Goal: Task Accomplishment & Management: Manage account settings

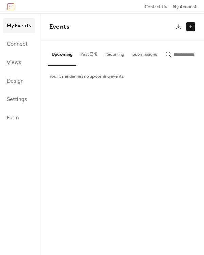
click at [83, 56] on button "Past (34)" at bounding box center [89, 53] width 25 height 24
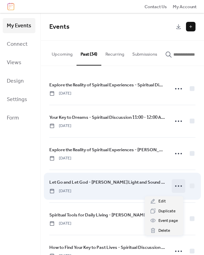
click at [176, 189] on icon at bounding box center [178, 185] width 11 height 11
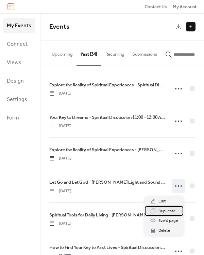
click at [167, 210] on span "Duplicate" at bounding box center [167, 211] width 17 height 7
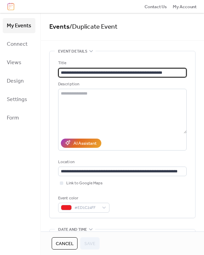
click at [164, 71] on input "**********" at bounding box center [122, 73] width 129 height 10
type input "**********"
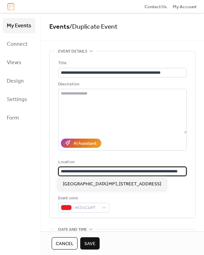
scroll to position [0, 8]
drag, startPoint x: 62, startPoint y: 172, endPoint x: 185, endPoint y: 173, distance: 123.0
click at [185, 173] on div "**********" at bounding box center [123, 134] width 146 height 166
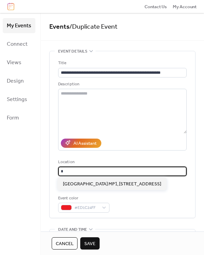
scroll to position [0, 0]
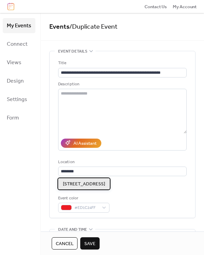
click at [105, 182] on span "648 Fisgard St, Victoria, BC" at bounding box center [84, 183] width 42 height 7
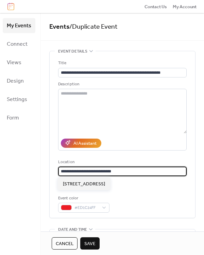
click at [62, 172] on input "**********" at bounding box center [121, 171] width 127 height 10
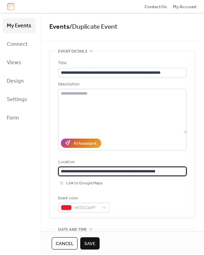
type input "**********"
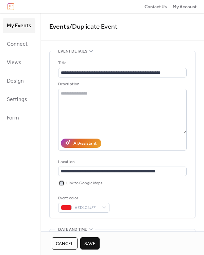
click at [60, 184] on div at bounding box center [61, 182] width 3 height 3
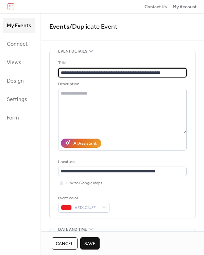
scroll to position [0, 0]
drag, startPoint x: 94, startPoint y: 73, endPoint x: 55, endPoint y: 78, distance: 40.3
click at [55, 78] on div "**********" at bounding box center [123, 134] width 146 height 166
type input "**********"
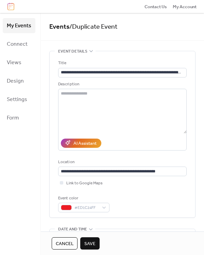
scroll to position [0, 0]
click at [93, 243] on span "Save" at bounding box center [90, 243] width 11 height 7
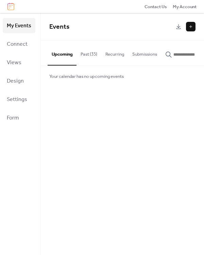
click at [92, 56] on button "Past (35)" at bounding box center [89, 53] width 25 height 24
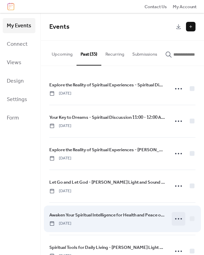
click at [178, 219] on icon at bounding box center [178, 218] width 11 height 11
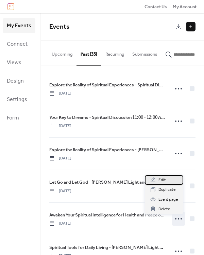
click at [165, 182] on span "Edit" at bounding box center [162, 179] width 7 height 7
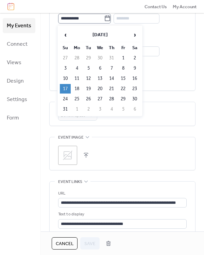
click at [110, 19] on icon at bounding box center [107, 18] width 7 height 7
click at [104, 19] on input "**********" at bounding box center [81, 19] width 46 height 10
click at [136, 35] on span "›" at bounding box center [135, 35] width 10 height 14
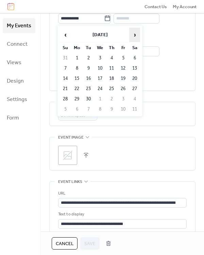
click at [136, 35] on span "›" at bounding box center [135, 35] width 10 height 14
click at [65, 86] on td "19" at bounding box center [65, 89] width 11 height 10
type input "**********"
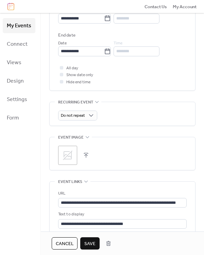
click at [89, 244] on span "Save" at bounding box center [90, 243] width 11 height 7
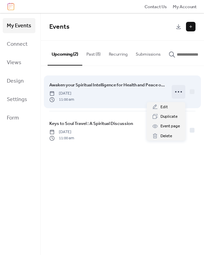
click at [178, 93] on icon at bounding box center [178, 91] width 11 height 11
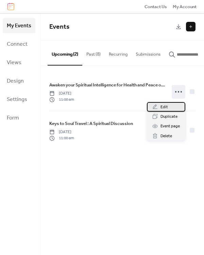
click at [167, 105] on span "Edit" at bounding box center [164, 107] width 7 height 7
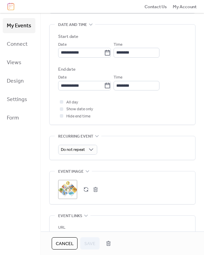
click at [95, 188] on button "button" at bounding box center [96, 189] width 10 height 10
click at [87, 189] on button "button" at bounding box center [86, 189] width 10 height 10
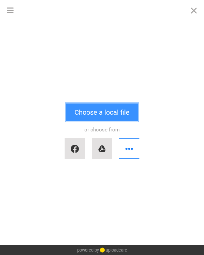
click at [112, 117] on button "Choose a local file" at bounding box center [102, 112] width 72 height 18
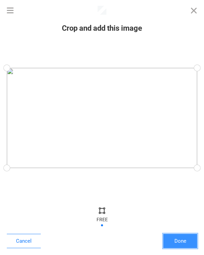
click at [181, 238] on button "Done" at bounding box center [181, 240] width 34 height 14
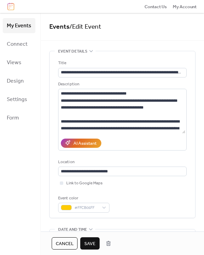
scroll to position [272, 0]
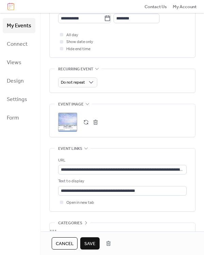
click at [90, 245] on span "Save" at bounding box center [90, 243] width 11 height 7
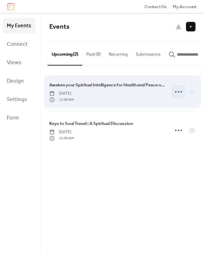
click at [179, 92] on circle at bounding box center [178, 91] width 1 height 1
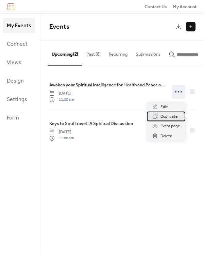
click at [171, 117] on span "Duplicate" at bounding box center [169, 116] width 17 height 7
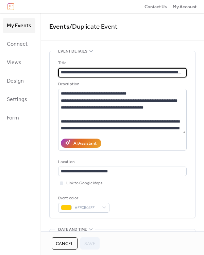
drag, startPoint x: 60, startPoint y: 73, endPoint x: 168, endPoint y: 74, distance: 108.4
click at [168, 74] on input "**********" at bounding box center [121, 73] width 127 height 10
paste input "text"
type input "**********"
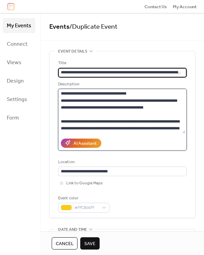
drag, startPoint x: 83, startPoint y: 103, endPoint x: 76, endPoint y: 102, distance: 7.5
click at [83, 103] on textarea at bounding box center [121, 111] width 127 height 44
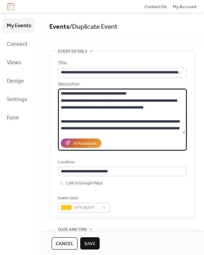
drag, startPoint x: 61, startPoint y: 100, endPoint x: 147, endPoint y: 106, distance: 85.7
click at [147, 106] on textarea at bounding box center [121, 111] width 127 height 44
paste textarea "**********"
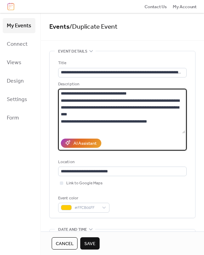
drag, startPoint x: 60, startPoint y: 93, endPoint x: 125, endPoint y: 92, distance: 65.1
click at [128, 91] on textarea at bounding box center [121, 111] width 127 height 44
paste textarea "**********"
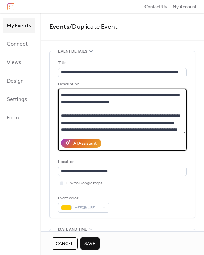
scroll to position [24, 0]
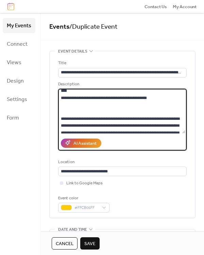
click at [66, 108] on textarea at bounding box center [121, 111] width 127 height 44
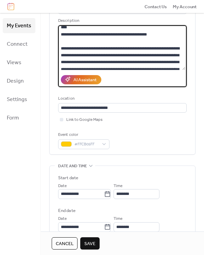
scroll to position [102, 0]
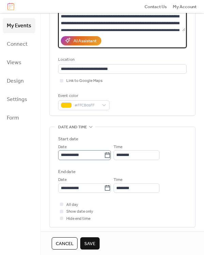
type textarea "**********"
click at [111, 155] on icon at bounding box center [107, 155] width 7 height 7
click at [104, 155] on input "**********" at bounding box center [81, 155] width 46 height 10
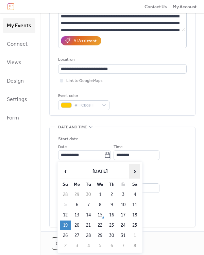
click at [133, 168] on span "›" at bounding box center [135, 171] width 10 height 14
click at [63, 227] on td "16" at bounding box center [65, 225] width 11 height 10
type input "**********"
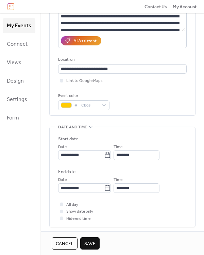
click at [91, 241] on span "Save" at bounding box center [90, 243] width 11 height 7
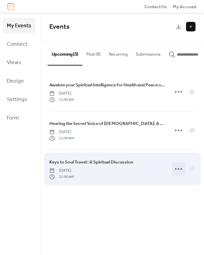
click at [180, 169] on icon at bounding box center [178, 168] width 11 height 11
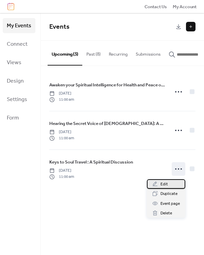
click at [167, 183] on span "Edit" at bounding box center [164, 184] width 7 height 7
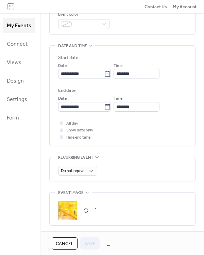
scroll to position [239, 0]
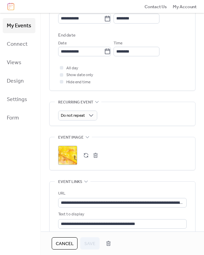
click at [93, 155] on button "button" at bounding box center [96, 155] width 10 height 10
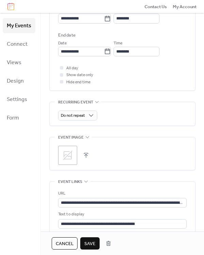
click at [86, 156] on button "button" at bounding box center [86, 155] width 10 height 10
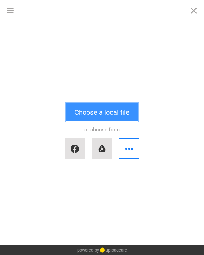
click at [103, 115] on button "Choose a local file" at bounding box center [102, 112] width 72 height 18
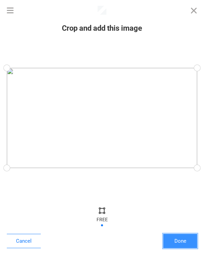
drag, startPoint x: 180, startPoint y: 240, endPoint x: 171, endPoint y: 235, distance: 10.7
click at [180, 240] on button "Done" at bounding box center [181, 240] width 34 height 14
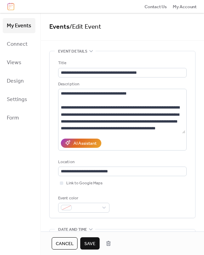
scroll to position [272, 0]
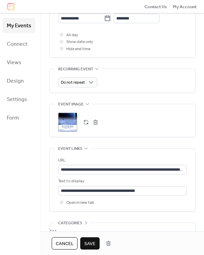
click at [94, 244] on span "Save" at bounding box center [90, 243] width 11 height 7
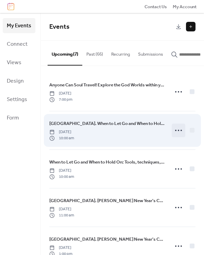
click at [179, 132] on icon at bounding box center [178, 130] width 11 height 11
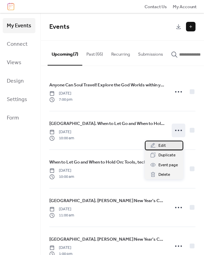
click at [164, 145] on span "Edit" at bounding box center [162, 145] width 7 height 7
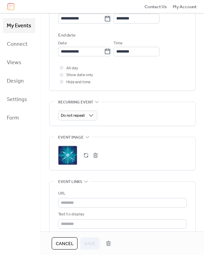
click at [94, 155] on button "button" at bounding box center [96, 155] width 10 height 10
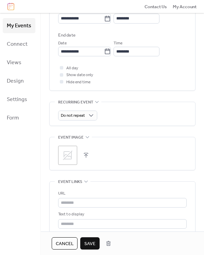
click at [86, 154] on button "button" at bounding box center [86, 155] width 10 height 10
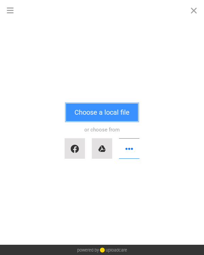
click at [102, 115] on button "Choose a local file" at bounding box center [102, 112] width 72 height 18
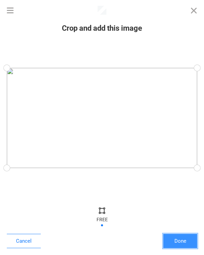
click at [188, 243] on button "Done" at bounding box center [181, 240] width 34 height 14
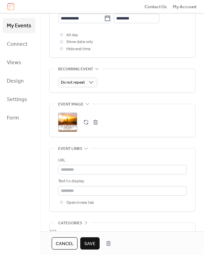
click at [94, 243] on span "Save" at bounding box center [90, 243] width 11 height 7
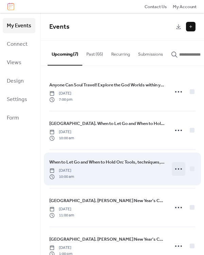
click at [179, 170] on icon at bounding box center [178, 168] width 11 height 11
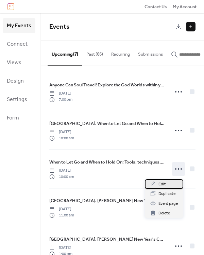
click at [164, 183] on span "Edit" at bounding box center [162, 184] width 7 height 7
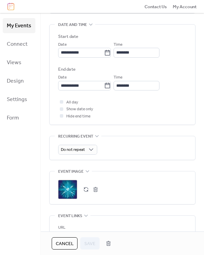
click at [94, 190] on button "button" at bounding box center [96, 189] width 10 height 10
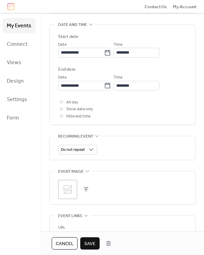
click at [86, 188] on button "button" at bounding box center [86, 189] width 10 height 10
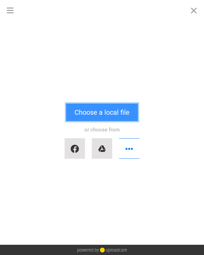
click at [106, 109] on button "Choose a local file" at bounding box center [102, 112] width 72 height 18
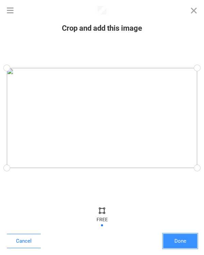
click at [182, 239] on button "Done" at bounding box center [181, 240] width 34 height 14
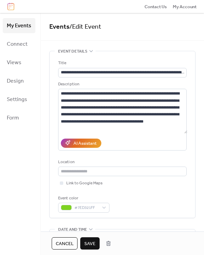
scroll to position [272, 0]
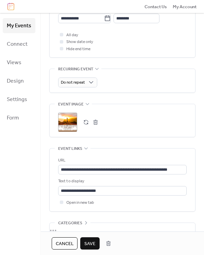
click at [90, 245] on span "Save" at bounding box center [90, 243] width 11 height 7
